Goal: Navigation & Orientation: Find specific page/section

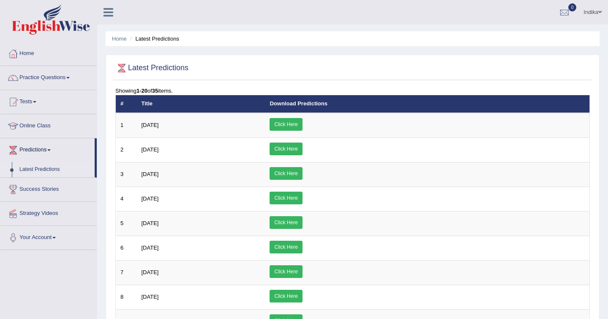
click at [34, 46] on link "Home" at bounding box center [48, 52] width 96 height 21
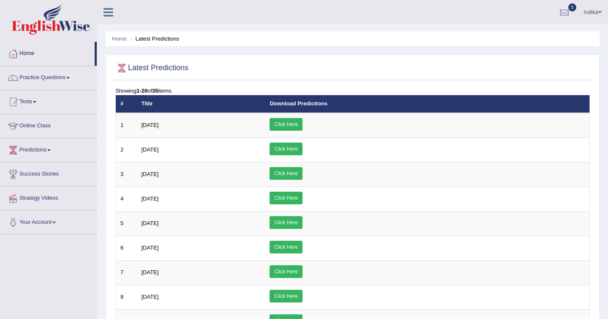
click at [32, 55] on link "Home" at bounding box center [47, 52] width 94 height 21
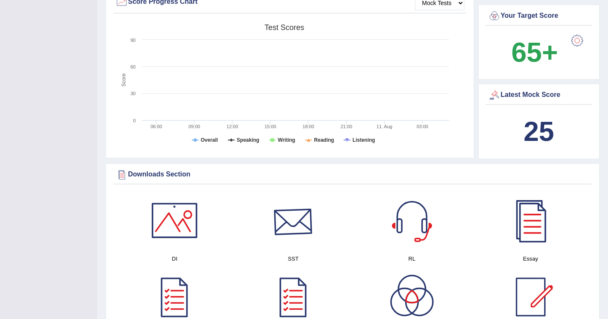
scroll to position [345, 0]
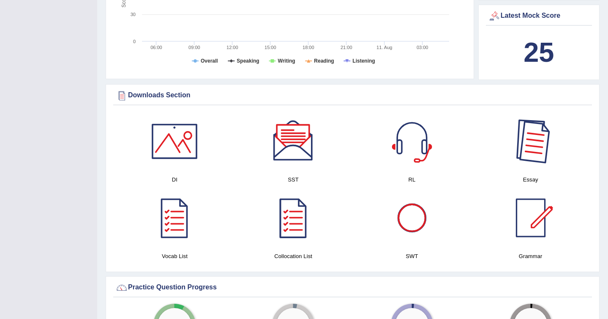
click at [533, 148] on div at bounding box center [530, 141] width 59 height 59
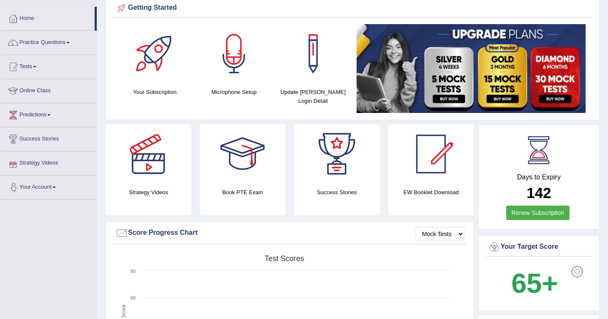
scroll to position [0, 0]
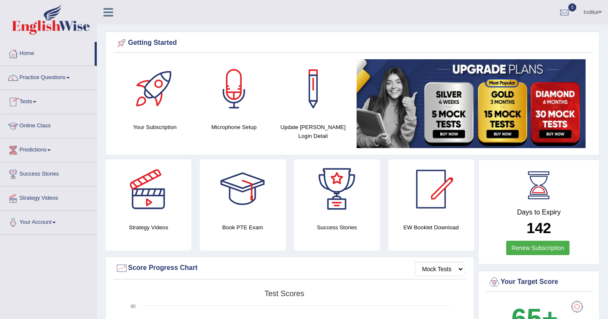
click at [44, 152] on link "Predictions" at bounding box center [48, 148] width 96 height 21
click at [48, 167] on link "Latest Predictions" at bounding box center [55, 169] width 79 height 15
